Goal: Transaction & Acquisition: Book appointment/travel/reservation

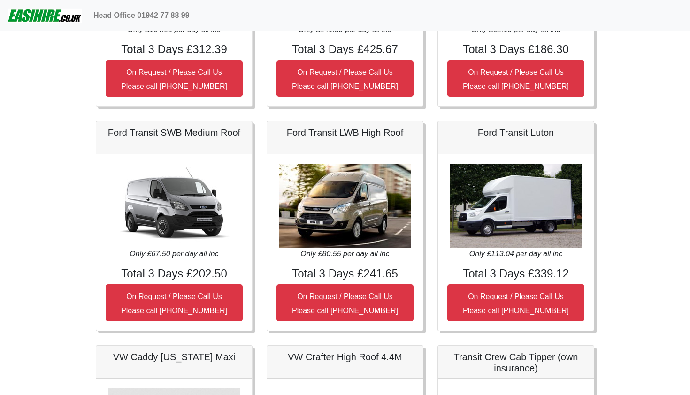
scroll to position [455, 0]
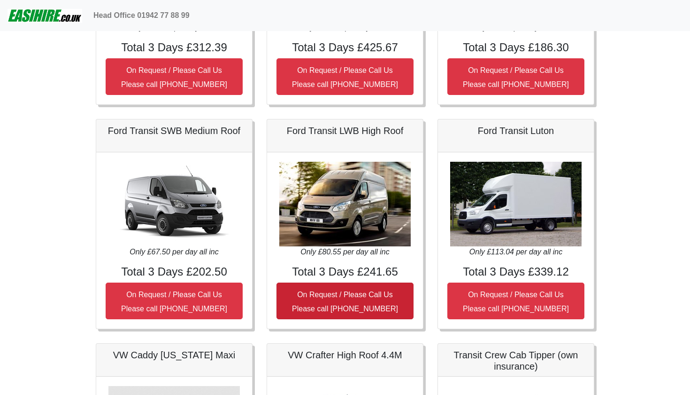
click at [363, 299] on button "On Request / Please Call Us Please call 01942 77 88 99" at bounding box center [345, 300] width 137 height 37
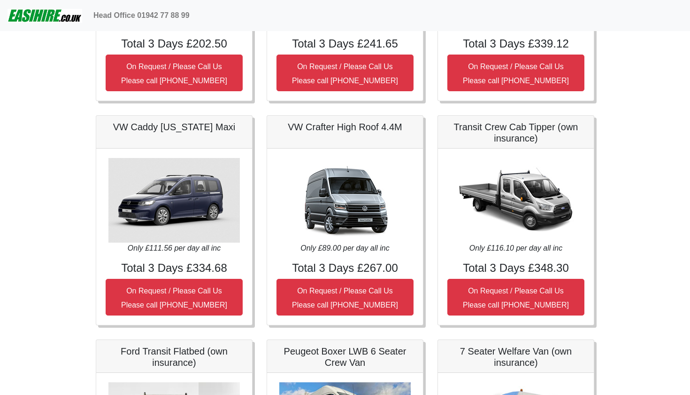
scroll to position [684, 0]
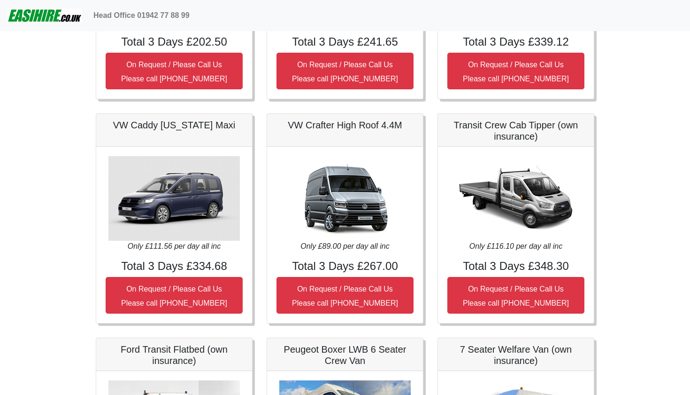
click at [348, 127] on h5 "VW Crafter High Roof 4.4M" at bounding box center [345, 124] width 137 height 11
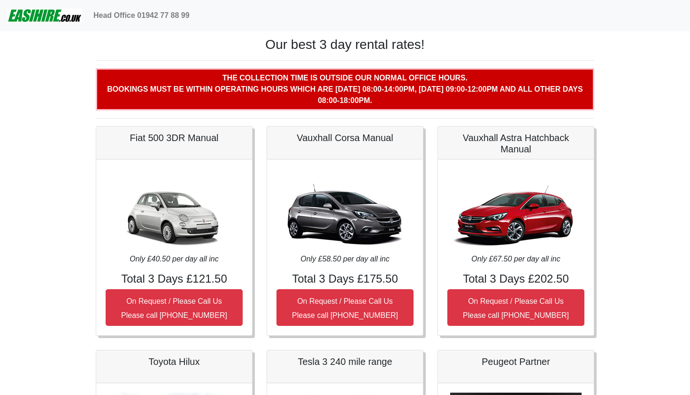
scroll to position [0, 0]
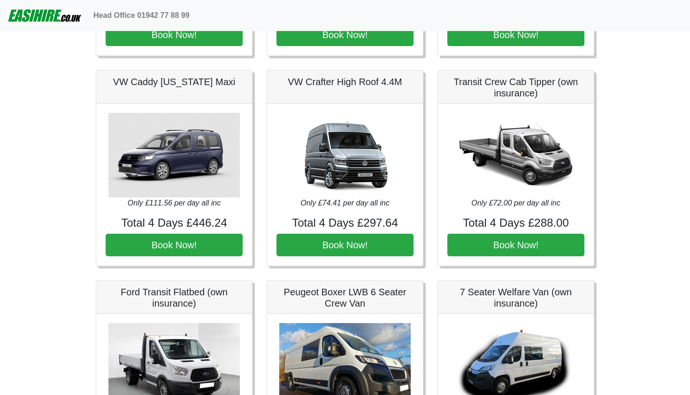
scroll to position [626, 0]
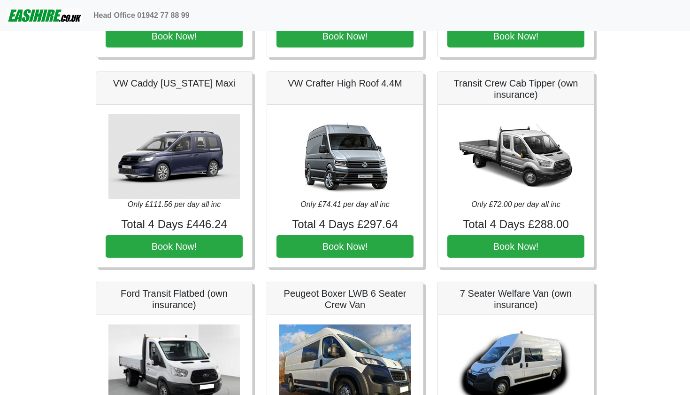
click at [337, 155] on img at bounding box center [345, 156] width 132 height 85
drag, startPoint x: 346, startPoint y: 248, endPoint x: 311, endPoint y: 186, distance: 70.3
click at [311, 186] on div "Only £74.41 per day all inc Total 4 Days £297.64 Book Now!" at bounding box center [345, 186] width 156 height 162
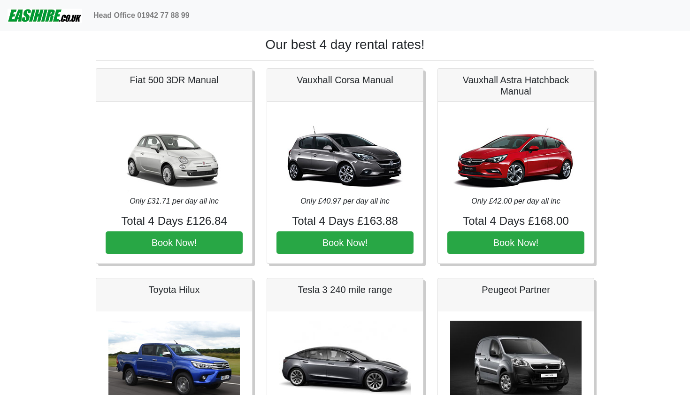
scroll to position [0, 0]
click at [39, 18] on img at bounding box center [45, 15] width 75 height 19
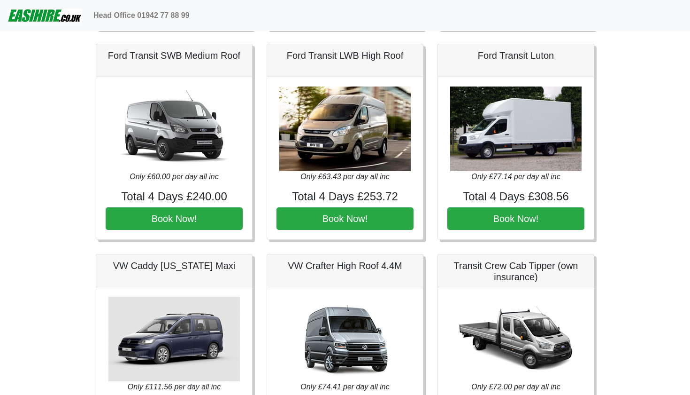
scroll to position [443, 0]
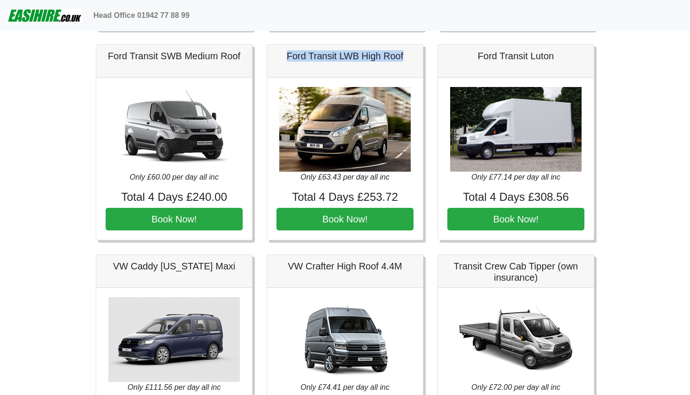
drag, startPoint x: 411, startPoint y: 55, endPoint x: 288, endPoint y: 56, distance: 122.6
click at [288, 56] on h5 "Ford Transit LWB High Roof" at bounding box center [345, 55] width 137 height 11
copy h5 "Ford Transit LWB High Roof"
click at [347, 167] on img at bounding box center [345, 129] width 132 height 85
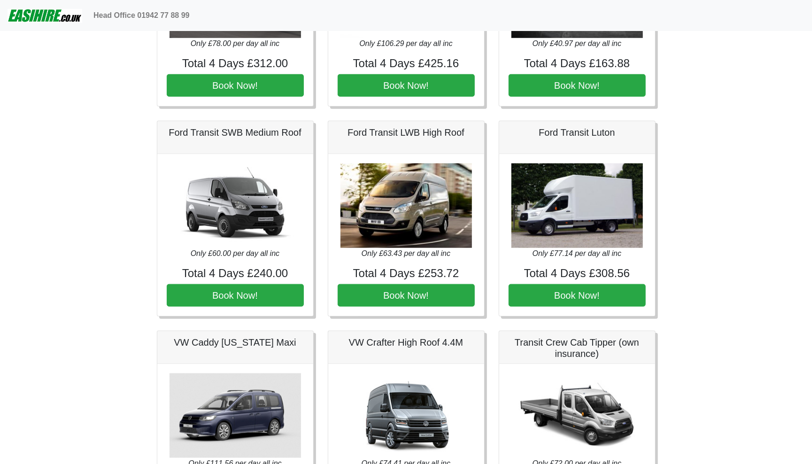
scroll to position [363, 0]
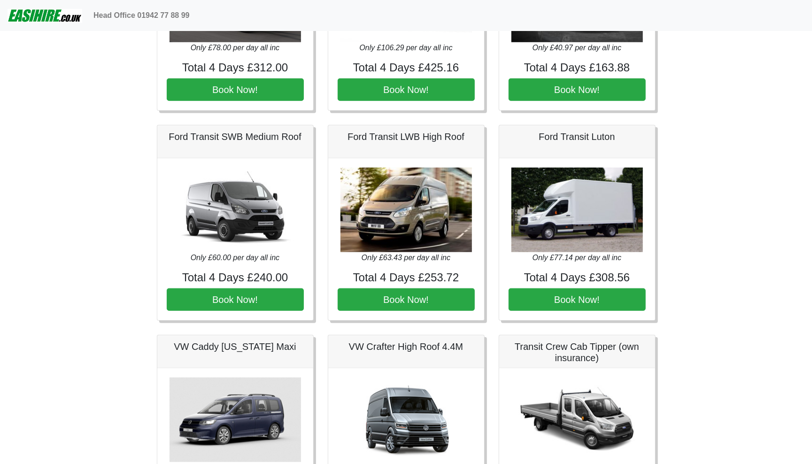
click at [427, 240] on img at bounding box center [407, 210] width 132 height 85
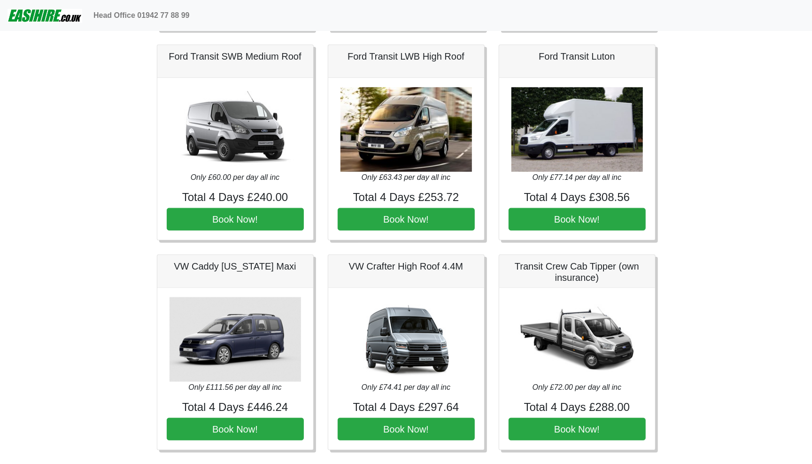
scroll to position [441, 0]
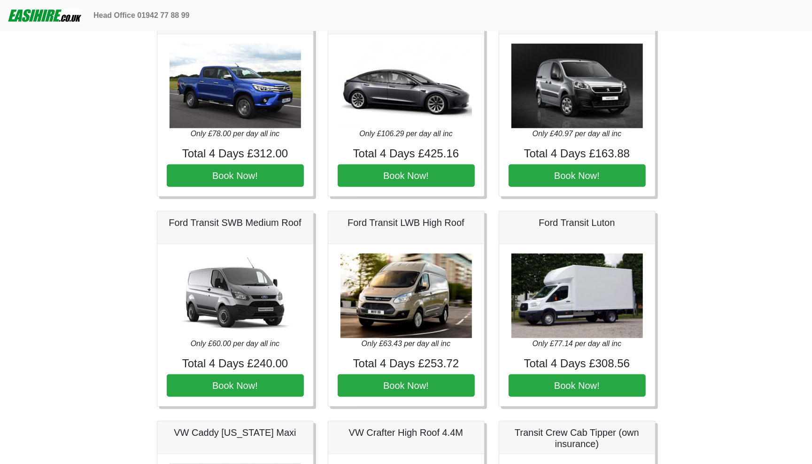
scroll to position [409, 0]
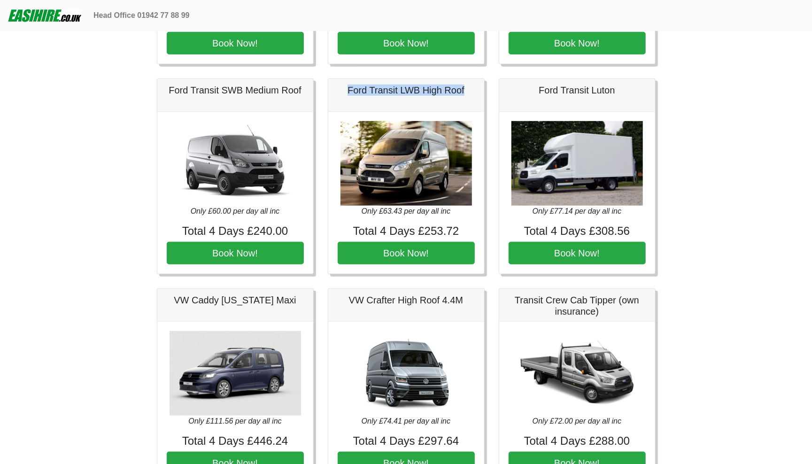
drag, startPoint x: 469, startPoint y: 88, endPoint x: 340, endPoint y: 87, distance: 129.6
click at [340, 87] on h5 "Ford Transit LWB High Roof" at bounding box center [406, 90] width 137 height 11
copy h5 "Ford Transit LWB High Roof"
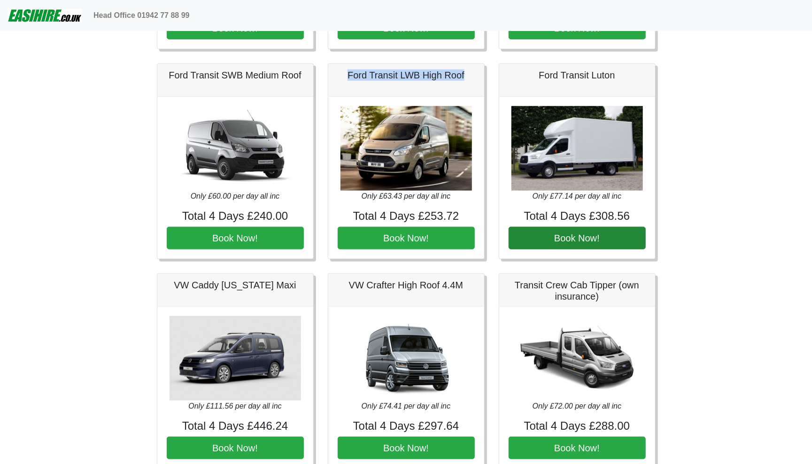
scroll to position [418, 0]
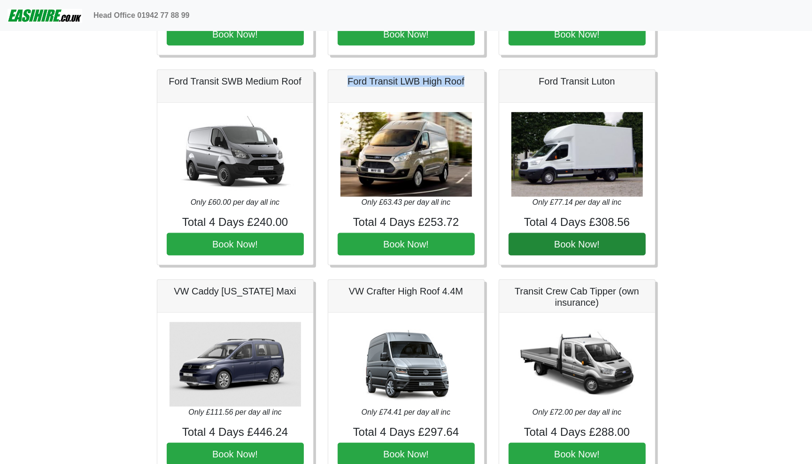
click at [575, 243] on button "Book Now!" at bounding box center [577, 244] width 137 height 23
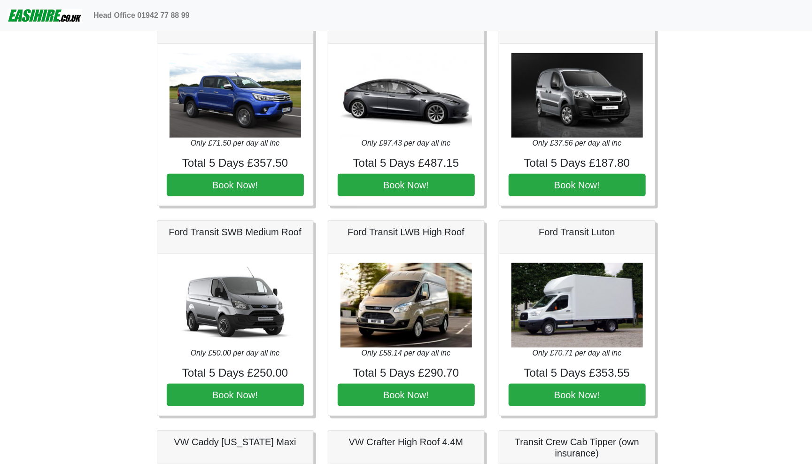
scroll to position [267, 0]
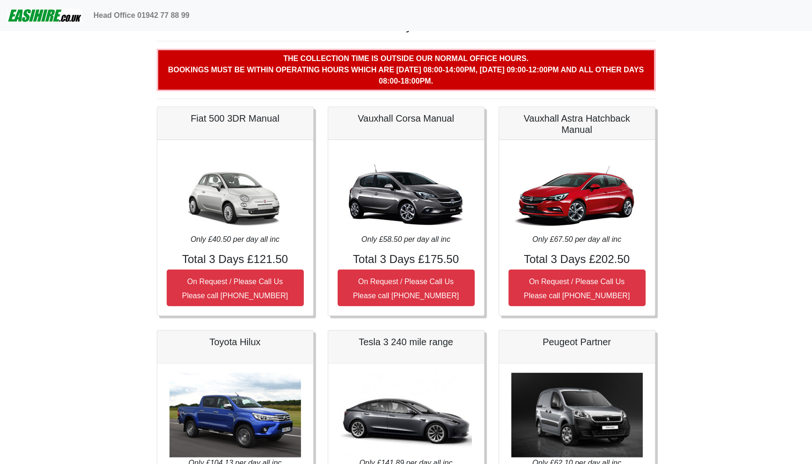
scroll to position [19, 0]
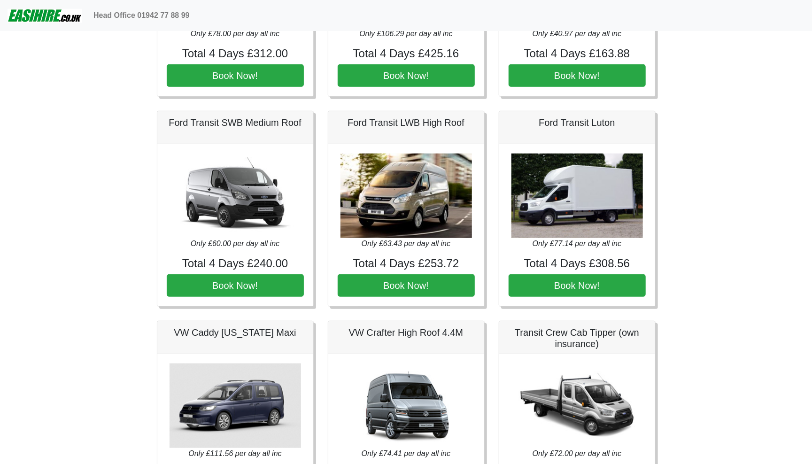
scroll to position [379, 0]
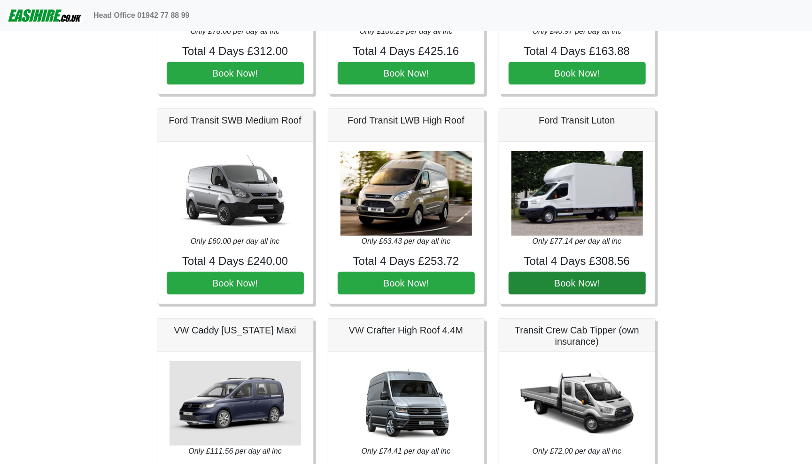
click at [591, 274] on button "Book Now!" at bounding box center [577, 283] width 137 height 23
